Goal: Transaction & Acquisition: Book appointment/travel/reservation

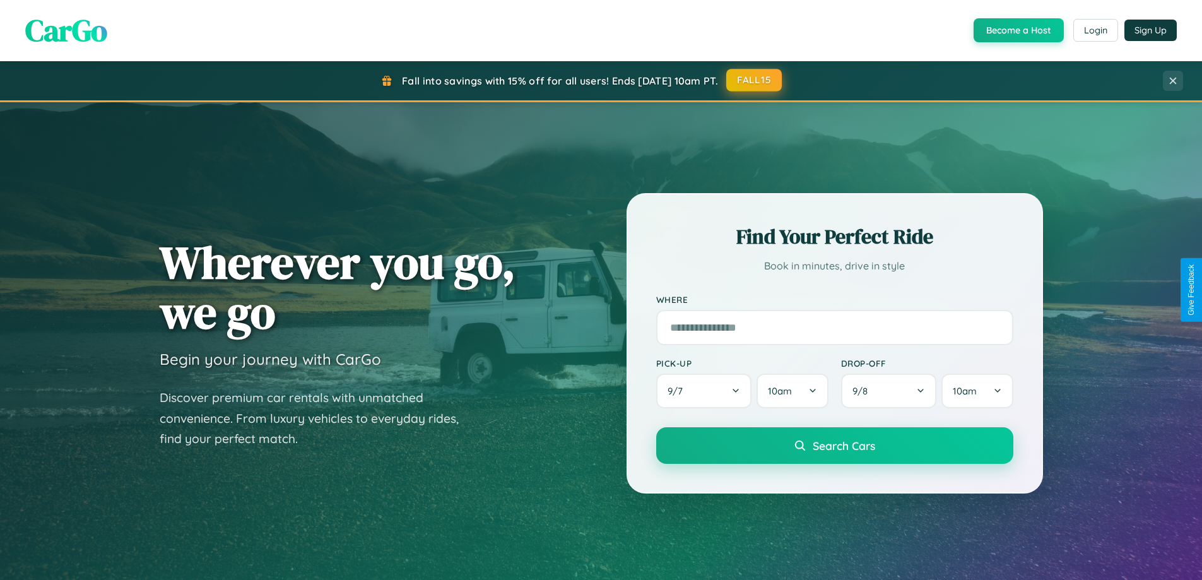
click at [754, 80] on button "FALL15" at bounding box center [754, 80] width 56 height 23
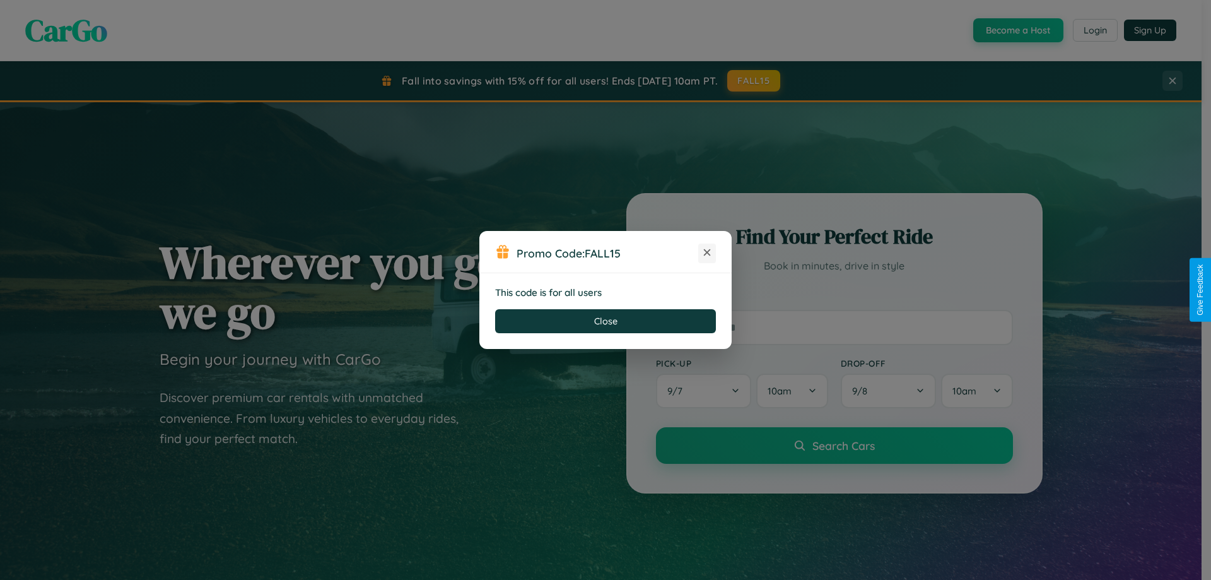
click at [707, 253] on icon at bounding box center [707, 252] width 13 height 13
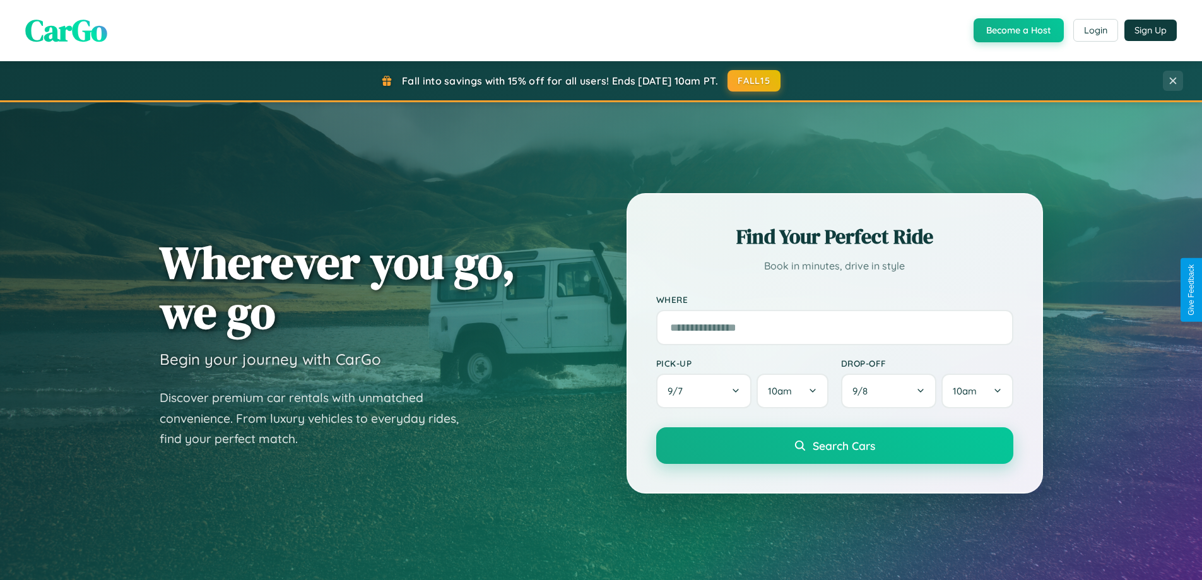
scroll to position [868, 0]
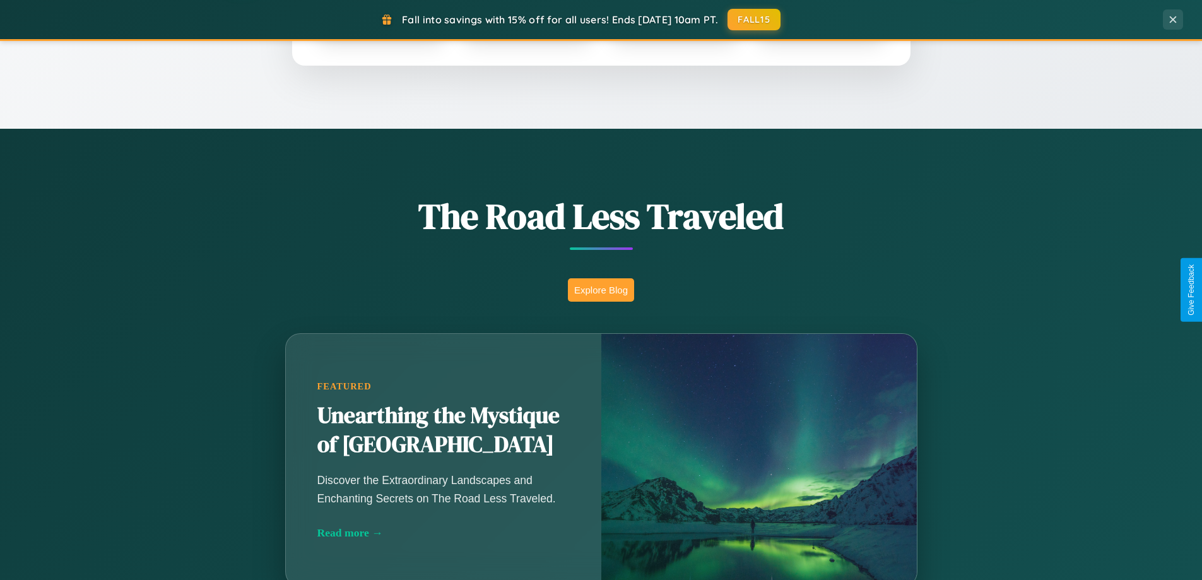
click at [600, 290] on button "Explore Blog" at bounding box center [601, 289] width 66 height 23
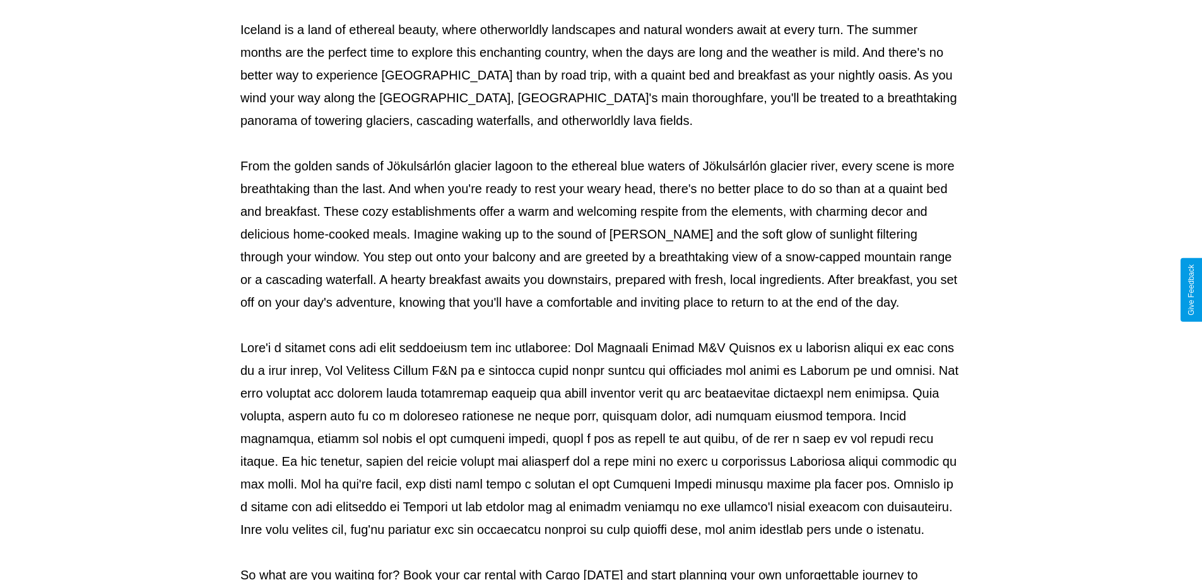
scroll to position [408, 0]
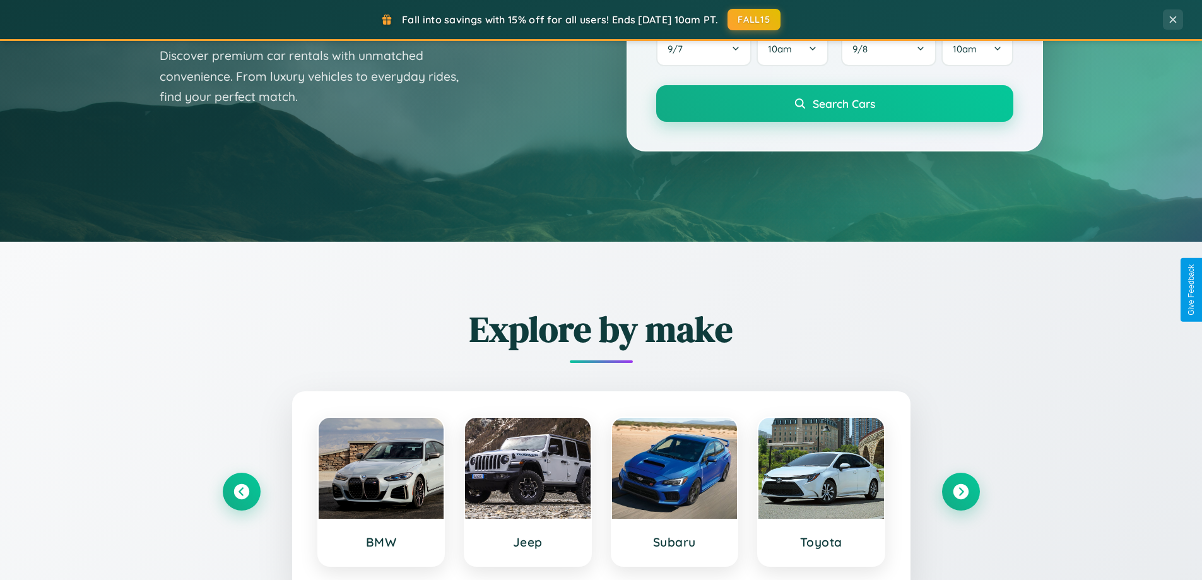
scroll to position [37, 0]
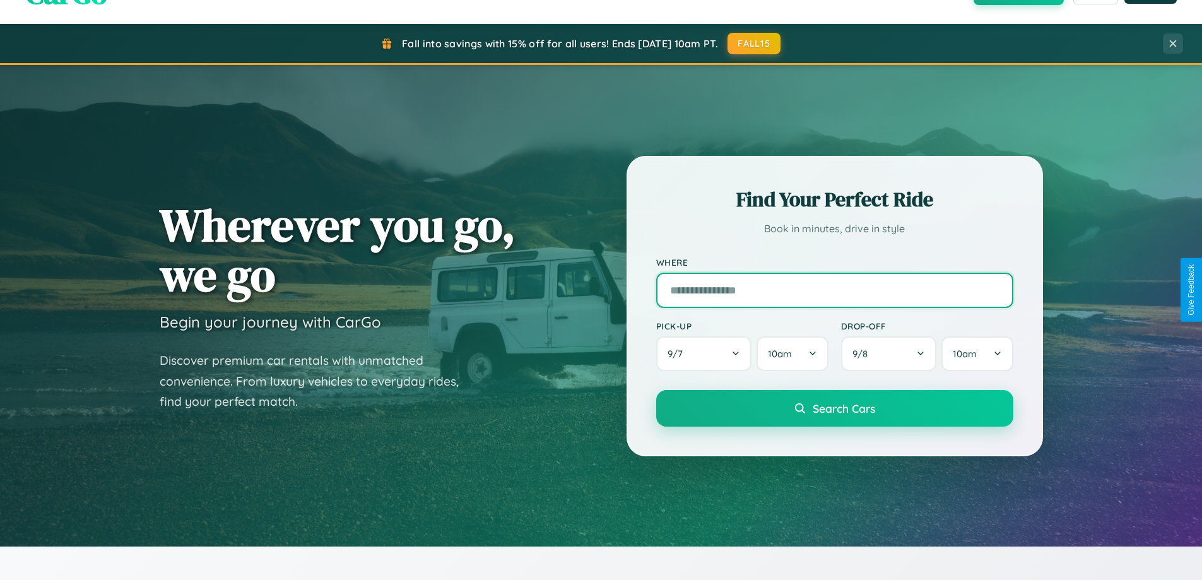
click at [834, 290] on input "text" at bounding box center [834, 289] width 357 height 35
type input "****"
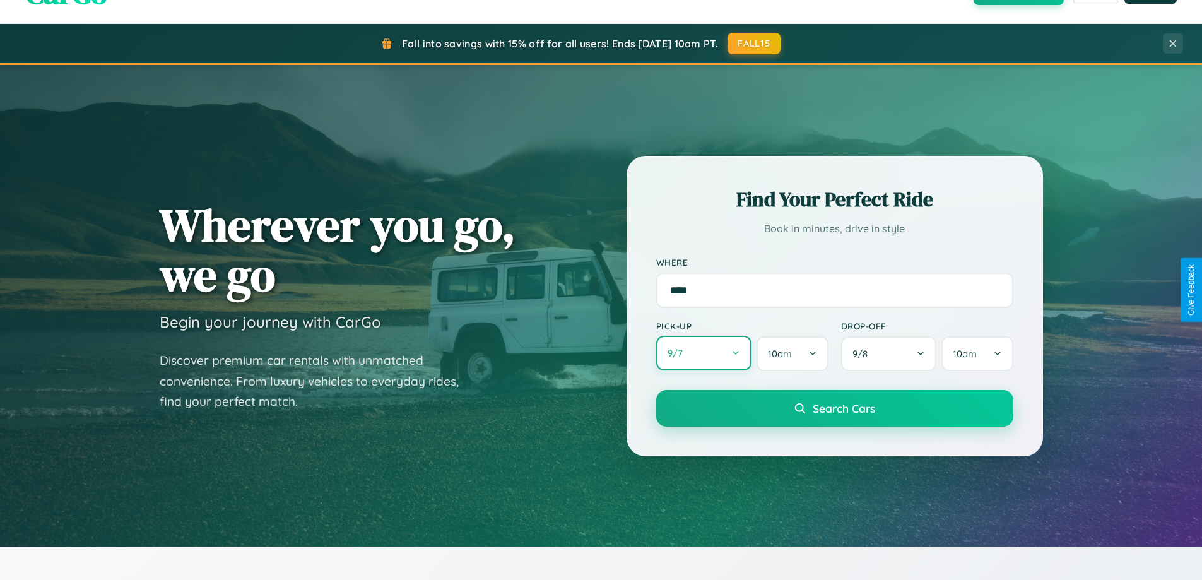
click at [703, 353] on button "9 / 7" at bounding box center [704, 353] width 96 height 35
select select "*"
select select "****"
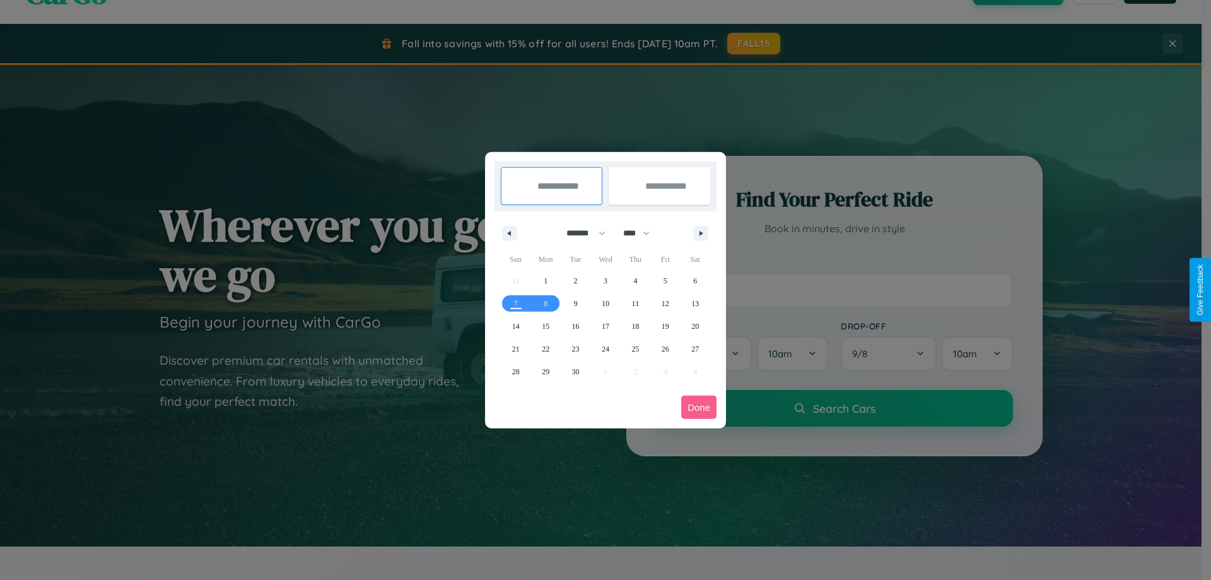
click at [580, 233] on select "******* ******** ***** ***** *** **** **** ****** ********* ******* ******** **…" at bounding box center [584, 233] width 54 height 21
select select "*"
drag, startPoint x: 642, startPoint y: 233, endPoint x: 606, endPoint y: 253, distance: 41.8
click at [642, 233] on select "**** **** **** **** **** **** **** **** **** **** **** **** **** **** **** ****…" at bounding box center [636, 233] width 38 height 21
select select "****"
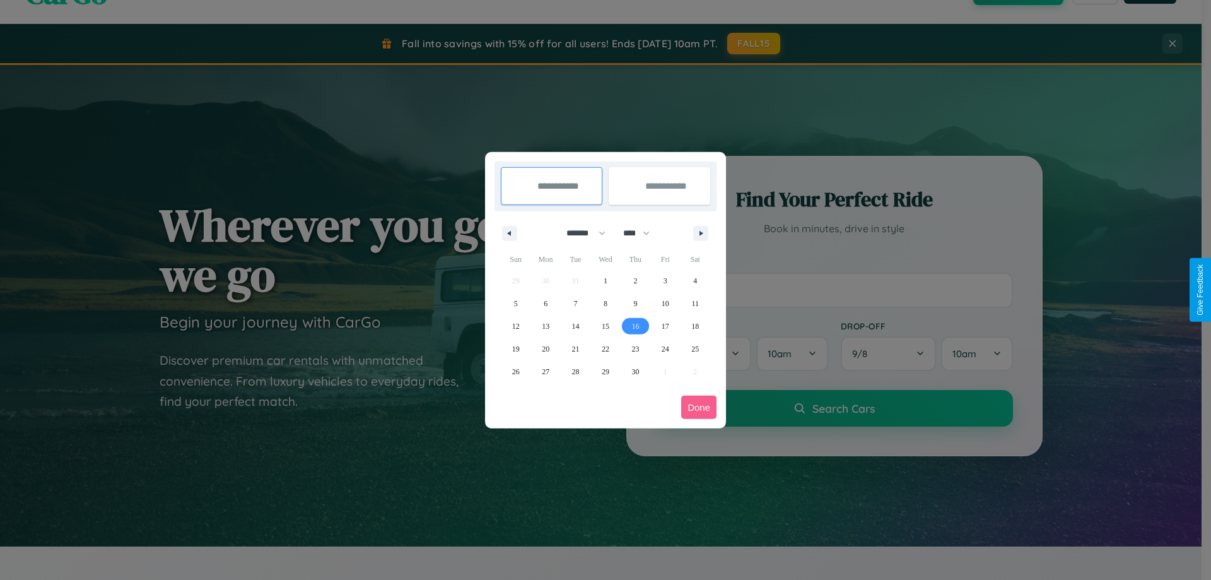
click at [635, 325] on span "16" at bounding box center [635, 326] width 8 height 23
type input "**********"
click at [635, 348] on span "23" at bounding box center [635, 348] width 8 height 23
type input "**********"
click at [699, 407] on button "Done" at bounding box center [698, 406] width 35 height 23
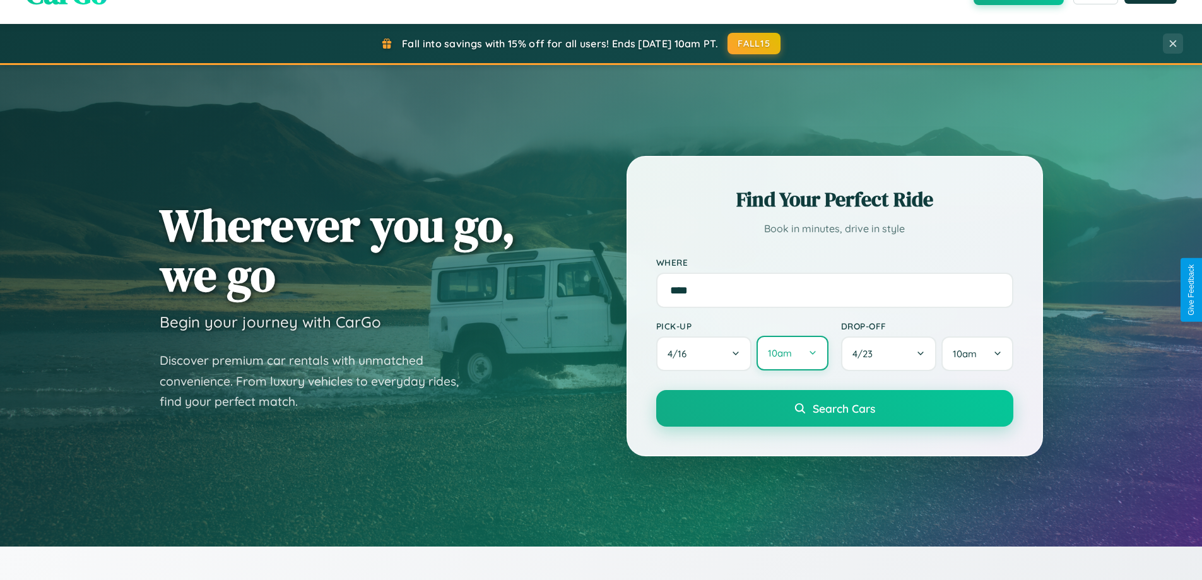
click at [792, 354] on button "10am" at bounding box center [791, 353] width 71 height 35
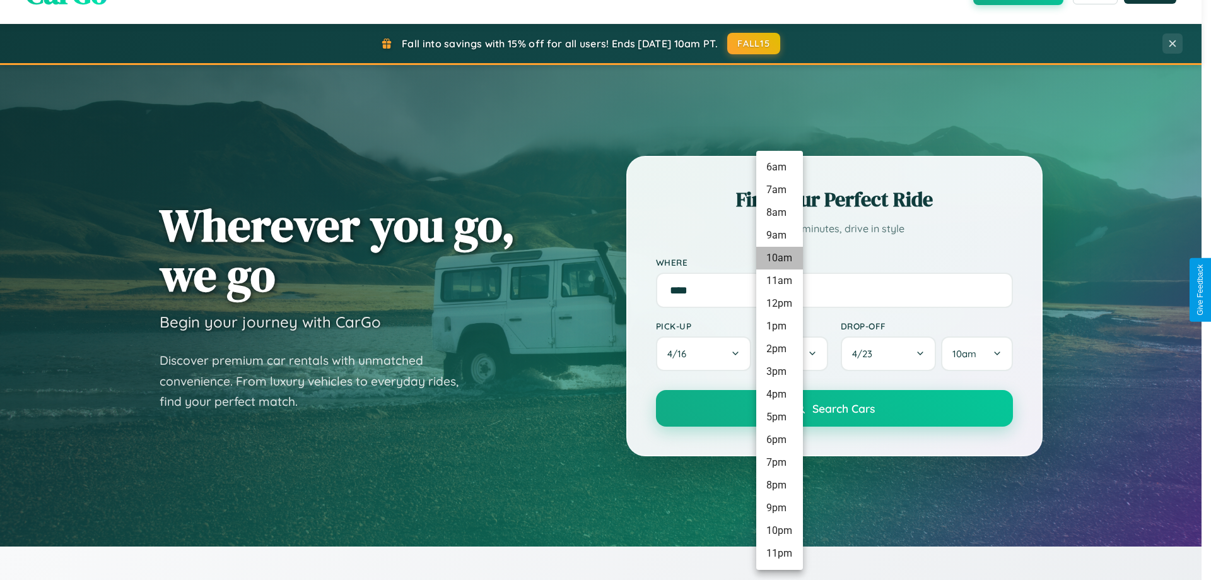
click at [779, 258] on li "10am" at bounding box center [779, 258] width 47 height 23
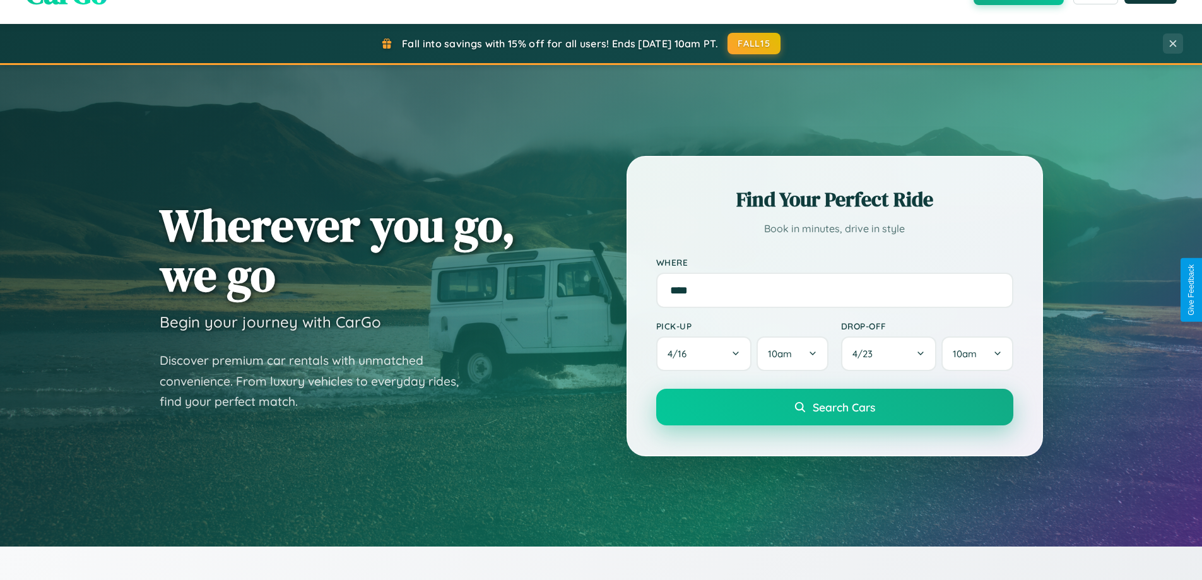
click at [834, 408] on span "Search Cars" at bounding box center [843, 407] width 62 height 14
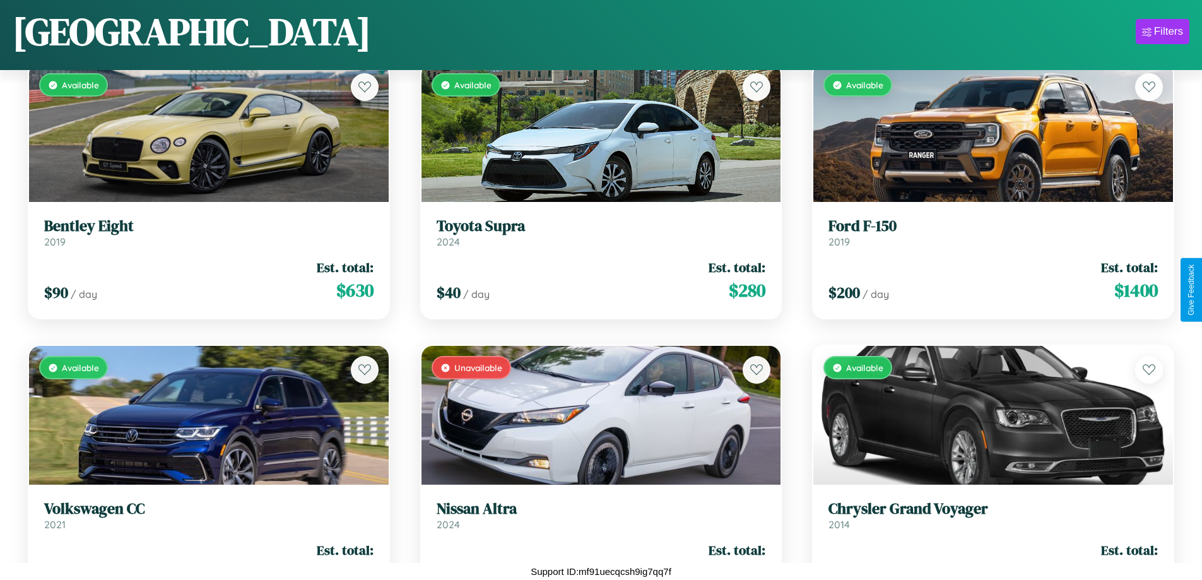
scroll to position [59, 0]
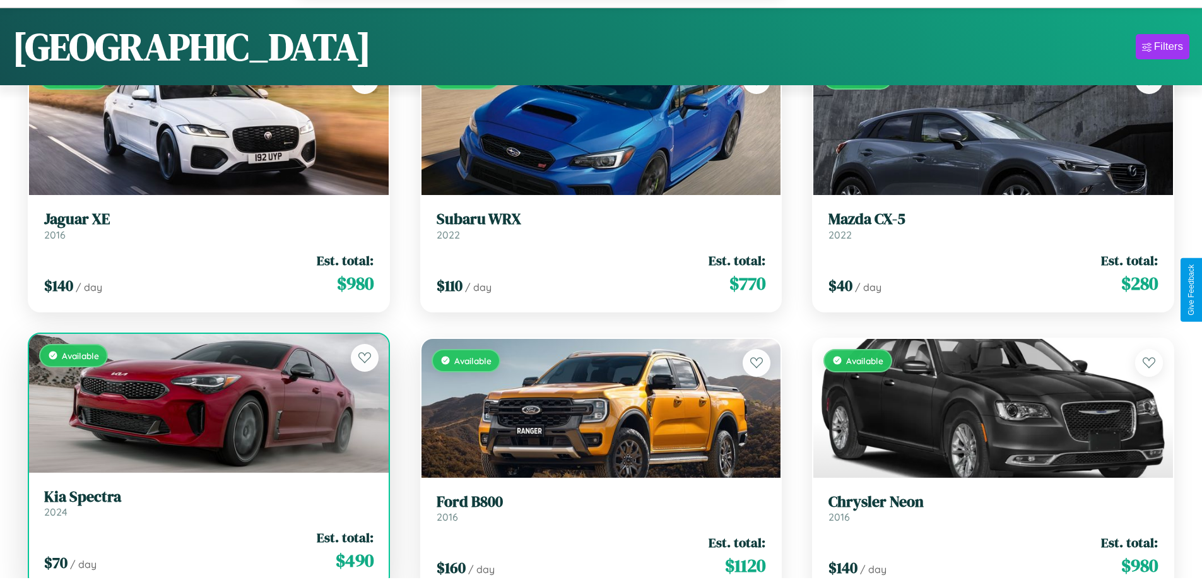
click at [207, 557] on div "$ 70 / day Est. total: $ 490" at bounding box center [208, 550] width 329 height 45
click at [207, 552] on div "$ 70 / day Est. total: $ 490" at bounding box center [208, 550] width 329 height 45
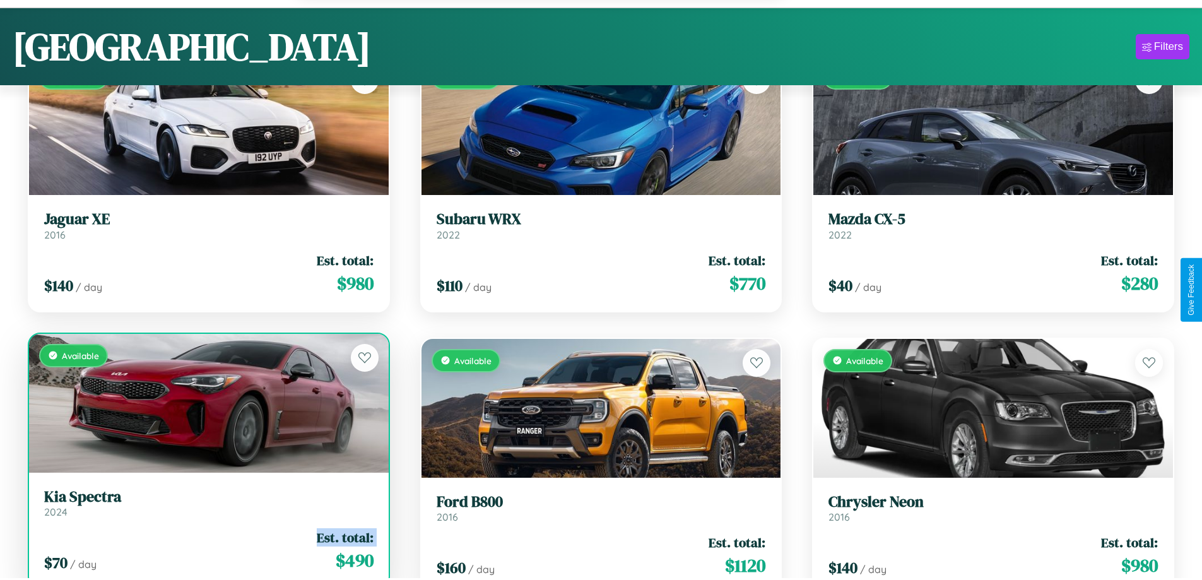
click at [207, 552] on div "$ 70 / day Est. total: $ 490" at bounding box center [208, 550] width 329 height 45
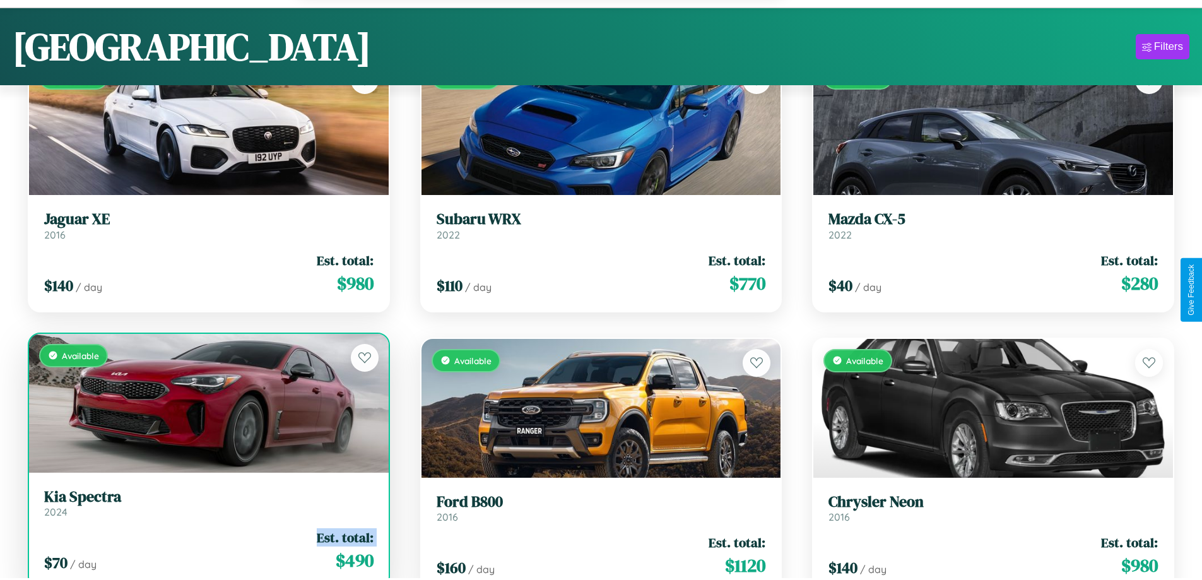
click at [207, 552] on div "$ 70 / day Est. total: $ 490" at bounding box center [208, 550] width 329 height 45
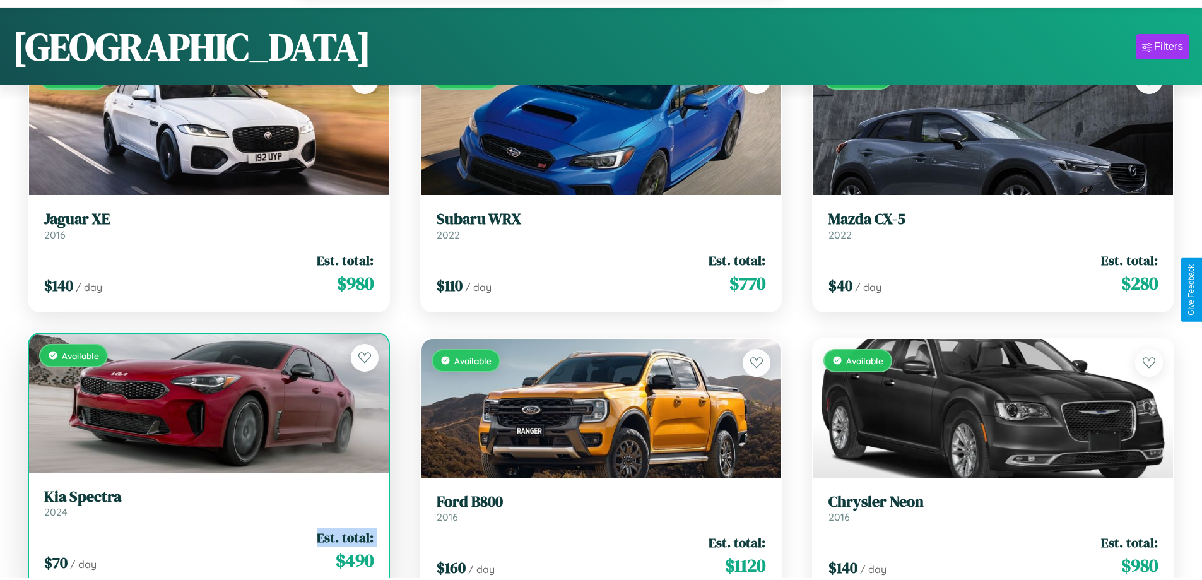
click at [207, 552] on div "$ 70 / day Est. total: $ 490" at bounding box center [208, 550] width 329 height 45
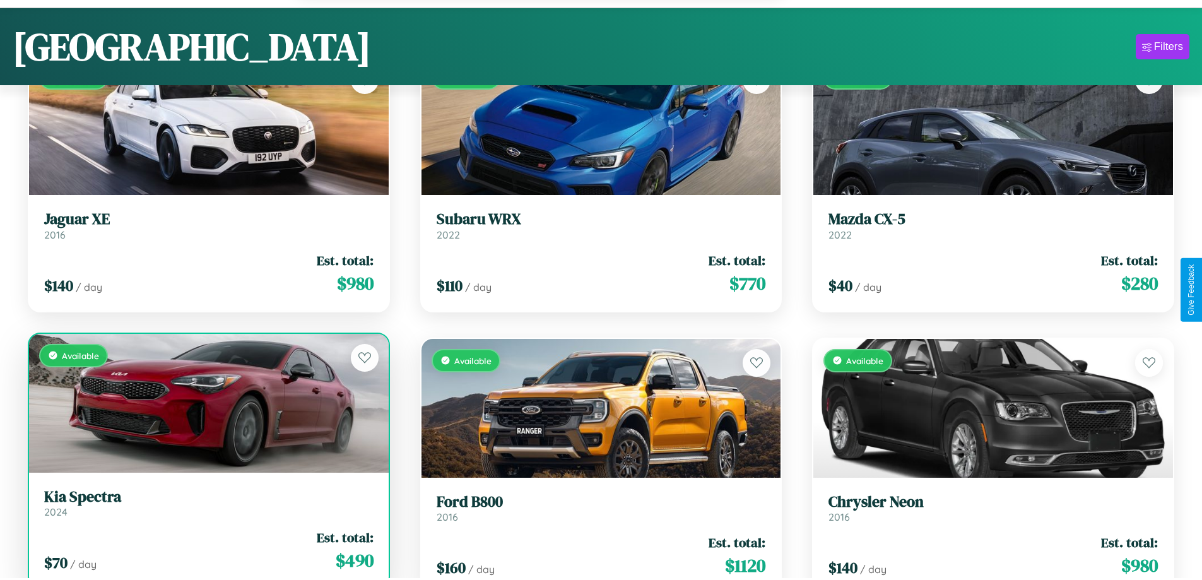
click at [207, 552] on div "$ 70 / day Est. total: $ 490" at bounding box center [208, 550] width 329 height 45
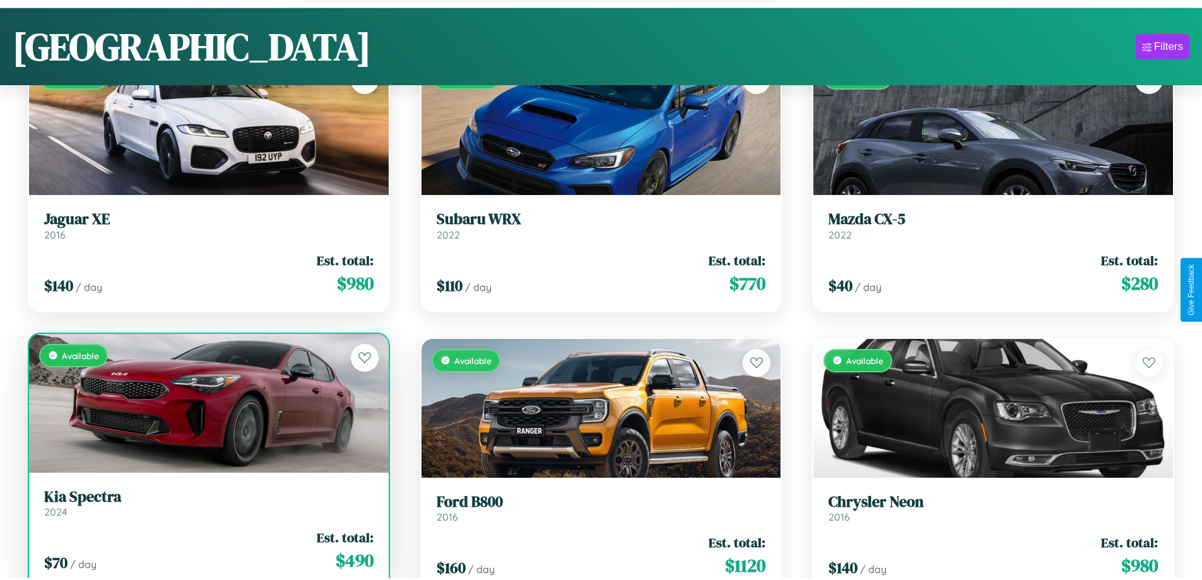
click at [207, 504] on h3 "Kia Spectra" at bounding box center [208, 497] width 329 height 18
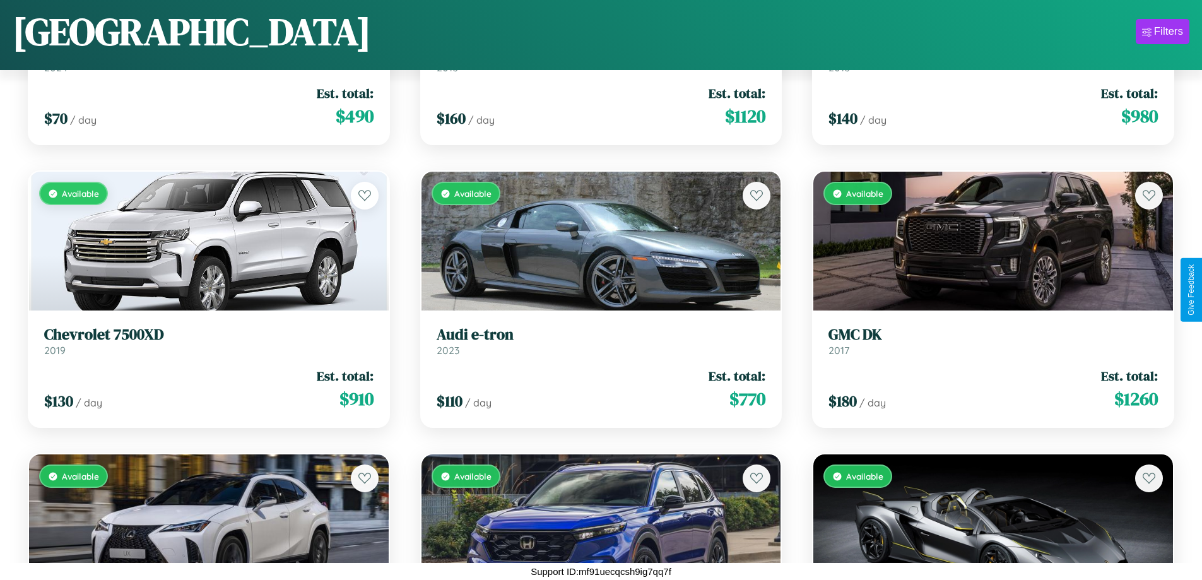
scroll to position [6674, 0]
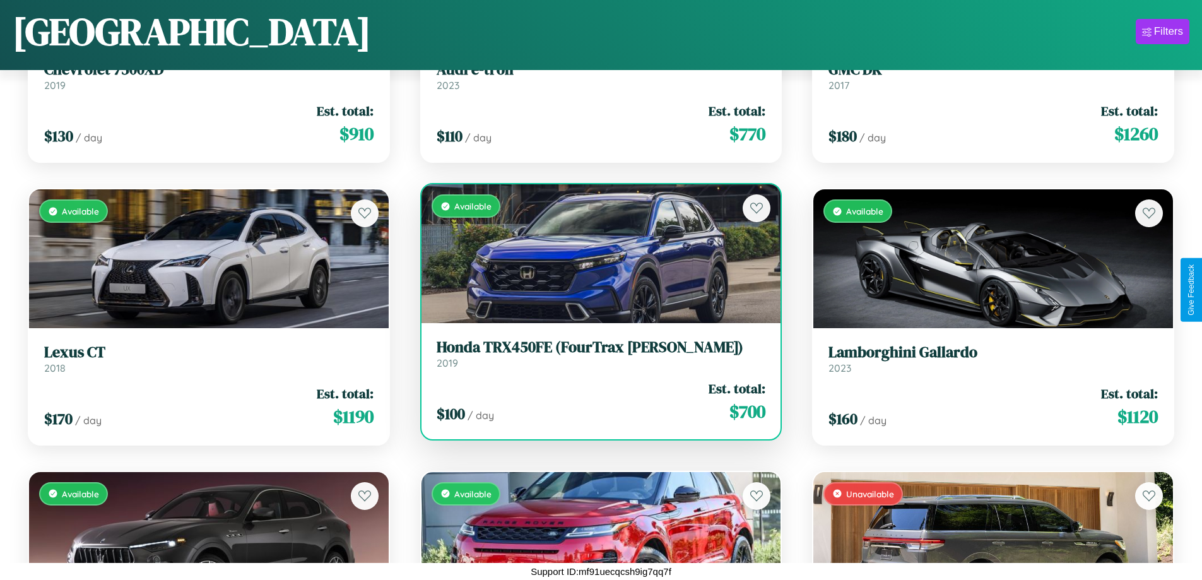
click at [595, 353] on h3 "Honda TRX450FE (FourTrax Foreman)" at bounding box center [600, 347] width 329 height 18
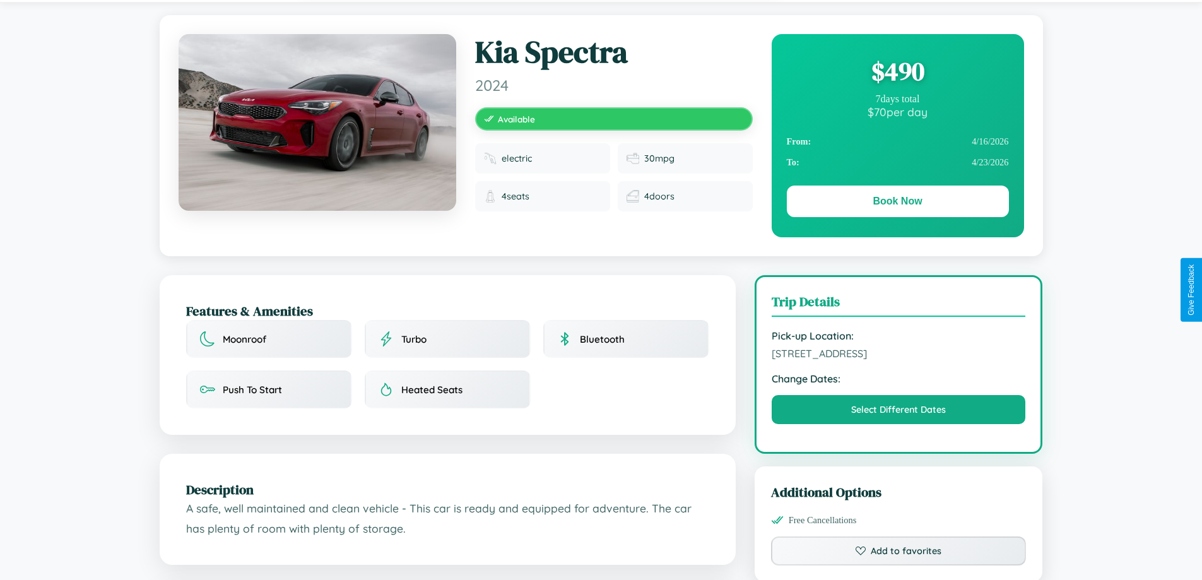
scroll to position [414, 0]
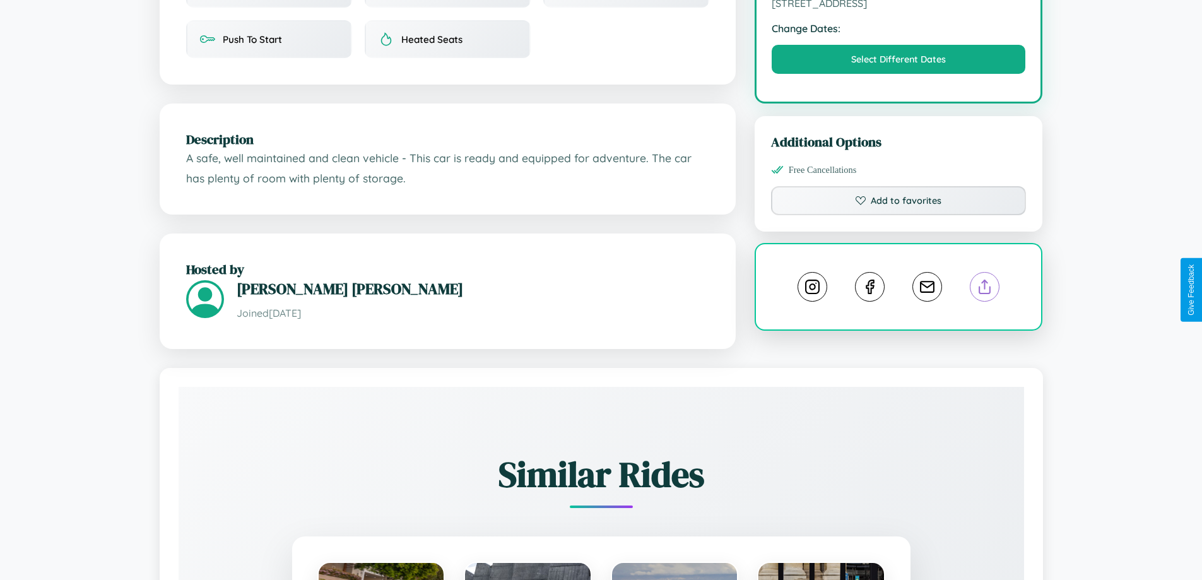
click at [985, 289] on line at bounding box center [985, 284] width 0 height 9
